Goal: Book appointment/travel/reservation

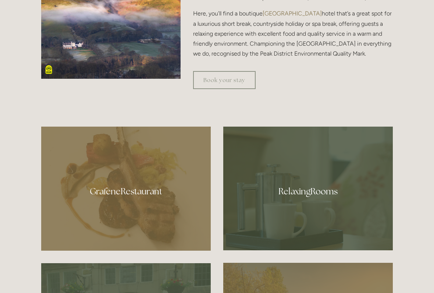
scroll to position [348, 0]
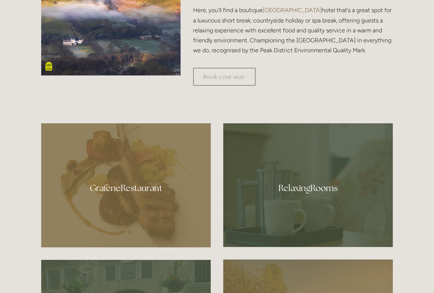
click at [146, 190] on div at bounding box center [126, 185] width 170 height 124
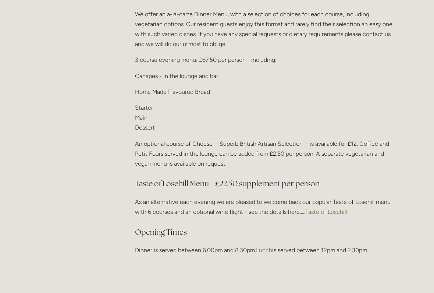
scroll to position [931, 0]
click at [337, 209] on link "Taste of Losehill" at bounding box center [326, 212] width 42 height 7
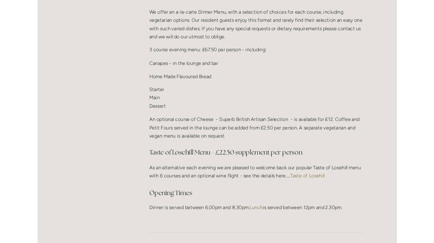
scroll to position [952, 0]
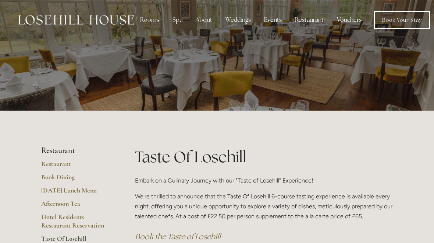
click at [404, 20] on link "Book Your Stay" at bounding box center [402, 20] width 56 height 18
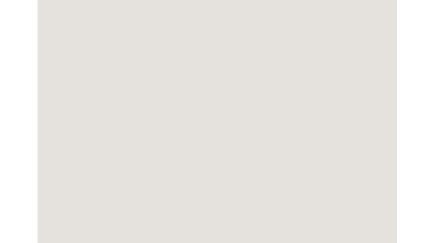
scroll to position [61, 0]
